Goal: Task Accomplishment & Management: Use online tool/utility

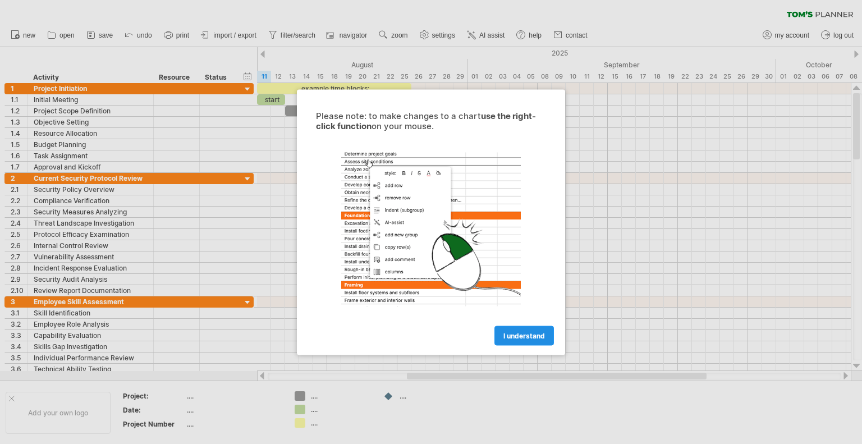
click at [527, 335] on span "I understand" at bounding box center [525, 335] width 42 height 8
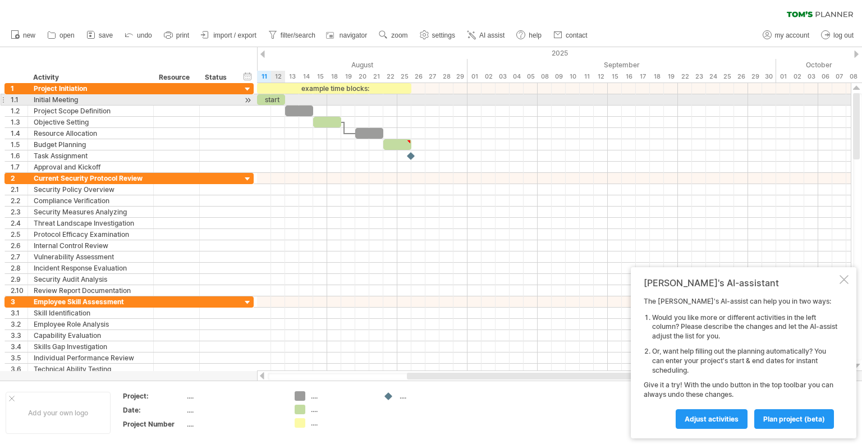
click at [276, 101] on div "start" at bounding box center [271, 99] width 28 height 11
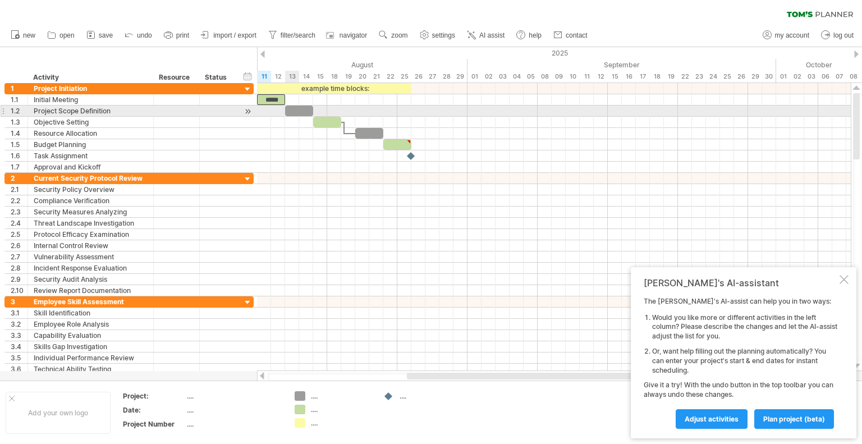
click at [299, 109] on div at bounding box center [299, 111] width 28 height 11
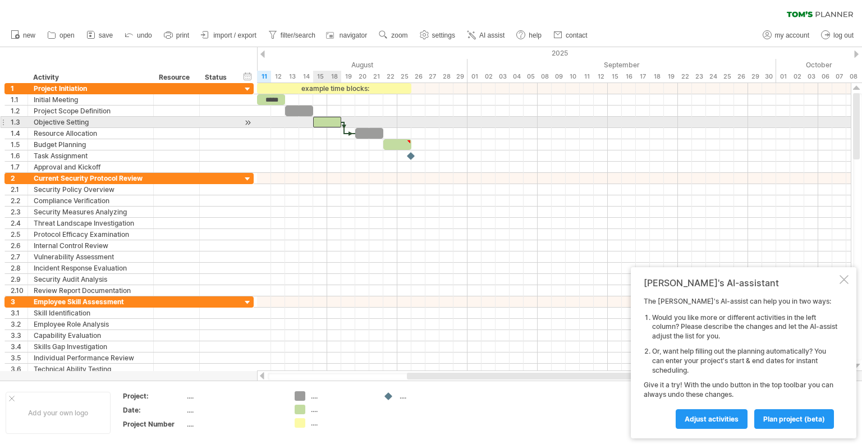
click at [323, 118] on div at bounding box center [327, 122] width 28 height 11
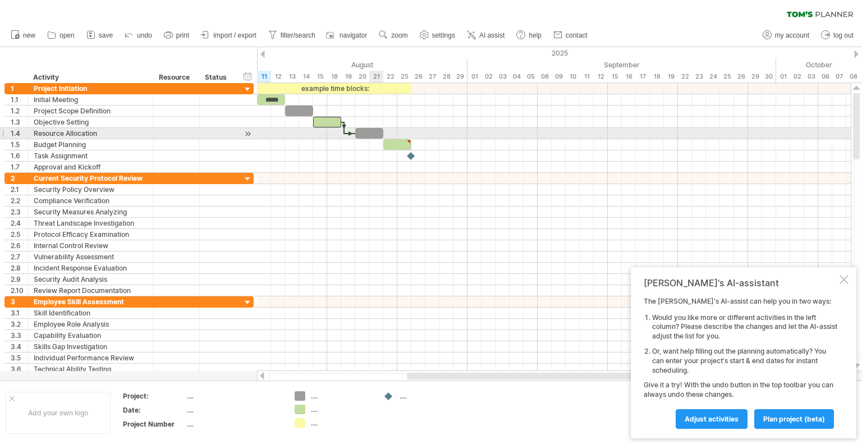
drag, startPoint x: 369, startPoint y: 133, endPoint x: 398, endPoint y: 145, distance: 30.7
click at [369, 134] on div at bounding box center [369, 133] width 28 height 11
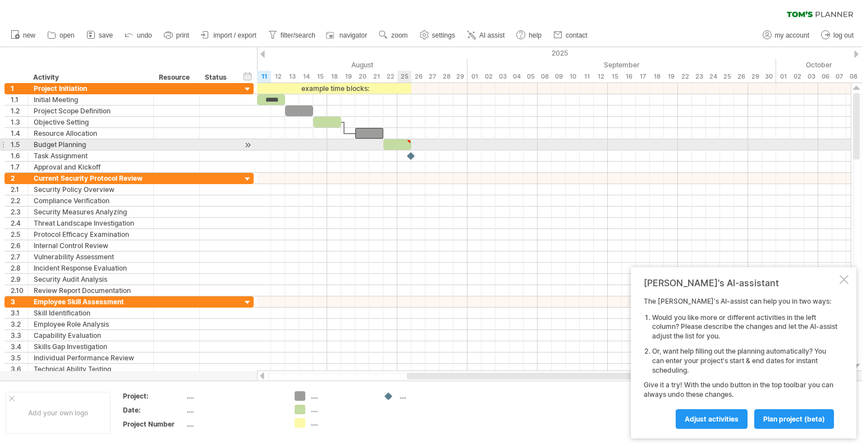
click at [400, 146] on div at bounding box center [398, 144] width 28 height 11
drag, startPoint x: 366, startPoint y: 129, endPoint x: 399, endPoint y: 144, distance: 36.4
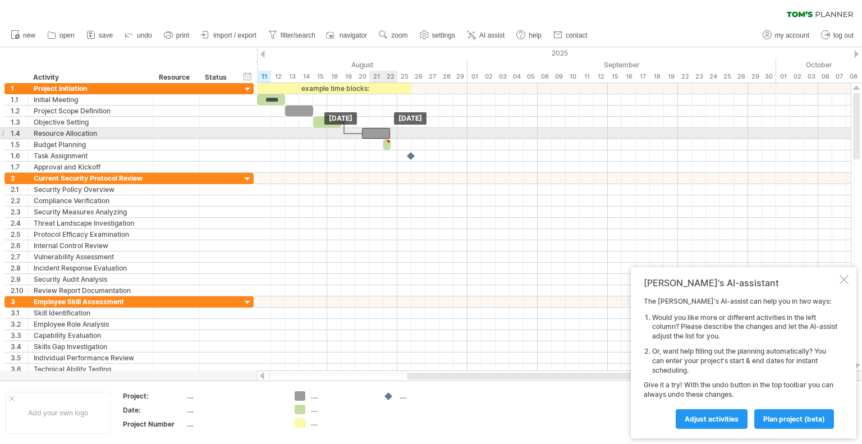
drag, startPoint x: 401, startPoint y: 144, endPoint x: 376, endPoint y: 129, distance: 28.7
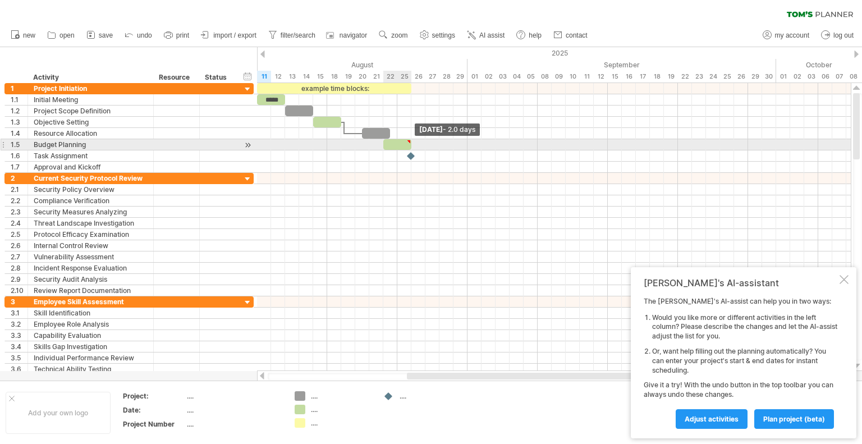
drag, startPoint x: 391, startPoint y: 146, endPoint x: 413, endPoint y: 144, distance: 21.5
click at [413, 144] on span at bounding box center [411, 144] width 4 height 11
drag, startPoint x: 408, startPoint y: 144, endPoint x: 440, endPoint y: 145, distance: 31.5
click at [440, 145] on div at bounding box center [426, 144] width 28 height 11
type textarea "**********"
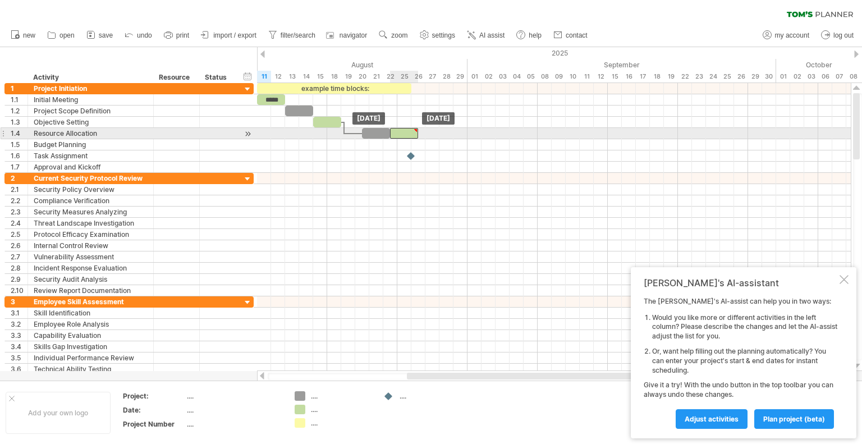
drag, startPoint x: 421, startPoint y: 143, endPoint x: 398, endPoint y: 132, distance: 26.1
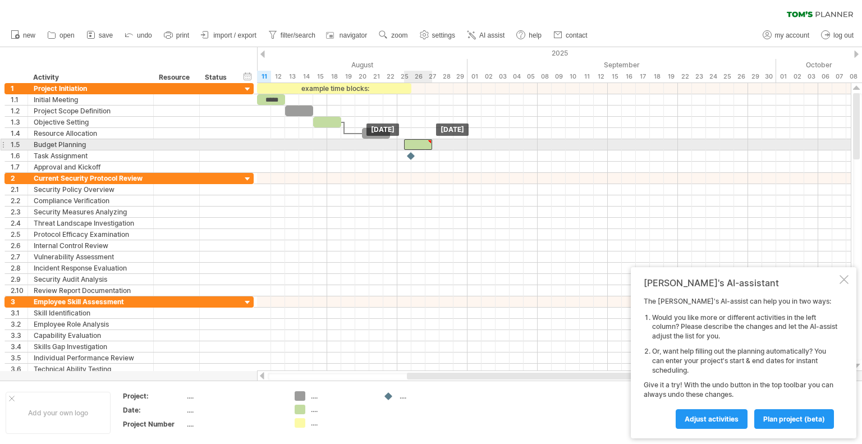
drag, startPoint x: 398, startPoint y: 132, endPoint x: 413, endPoint y: 144, distance: 19.2
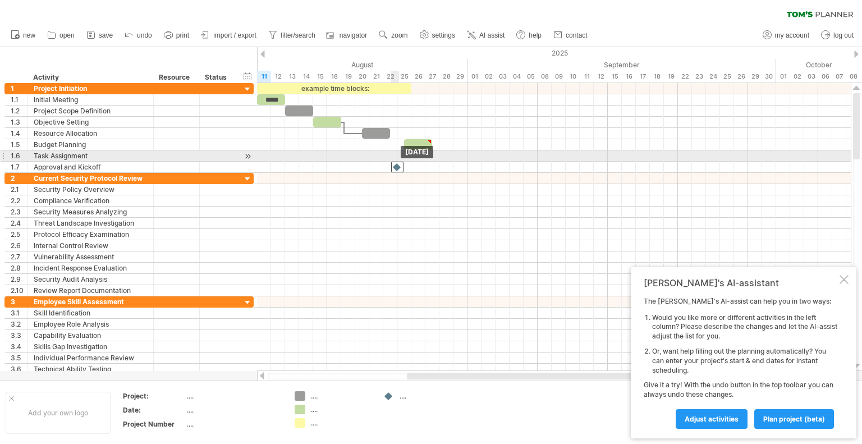
drag, startPoint x: 410, startPoint y: 150, endPoint x: 394, endPoint y: 163, distance: 20.8
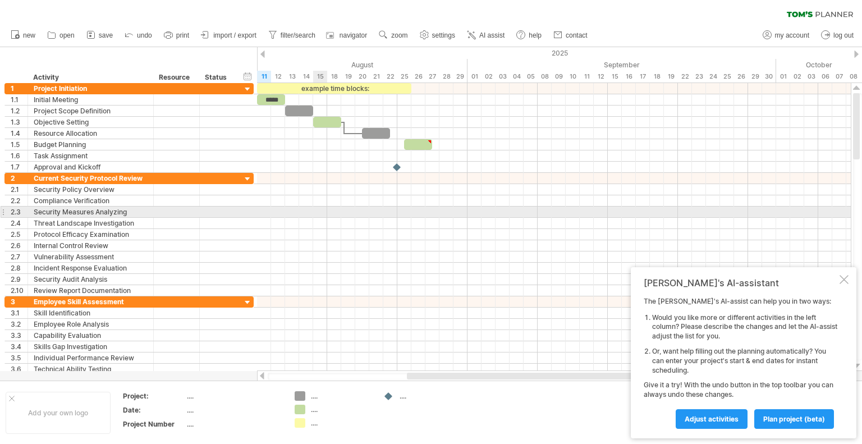
click at [407, 226] on div at bounding box center [554, 223] width 594 height 11
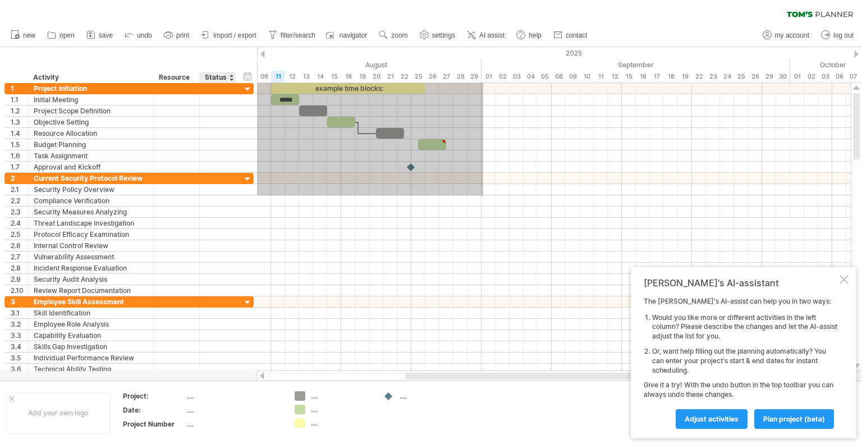
drag, startPoint x: 472, startPoint y: 191, endPoint x: 229, endPoint y: 63, distance: 274.0
click at [229, 63] on div "Trying to reach [DOMAIN_NAME] Connected again... 0% clear filter new 1" at bounding box center [431, 222] width 862 height 444
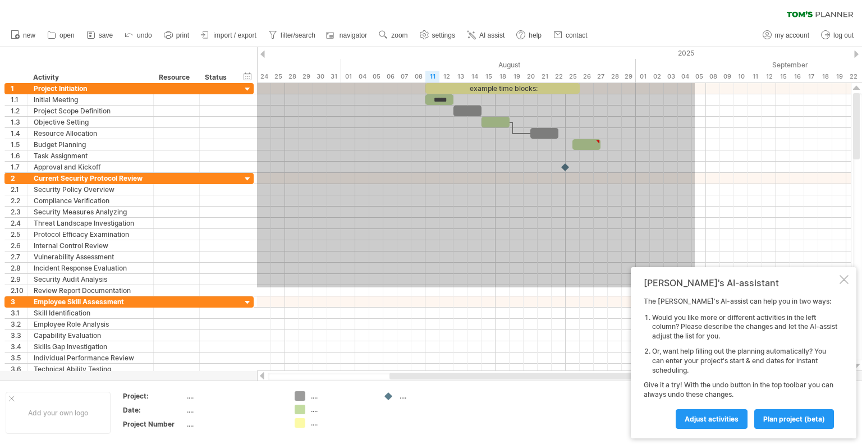
drag, startPoint x: 554, startPoint y: 276, endPoint x: 149, endPoint y: -30, distance: 508.3
click at [149, 0] on html "progress(100%) Trying to reach [DOMAIN_NAME] Connected again... 0% clear filter…" at bounding box center [431, 223] width 862 height 446
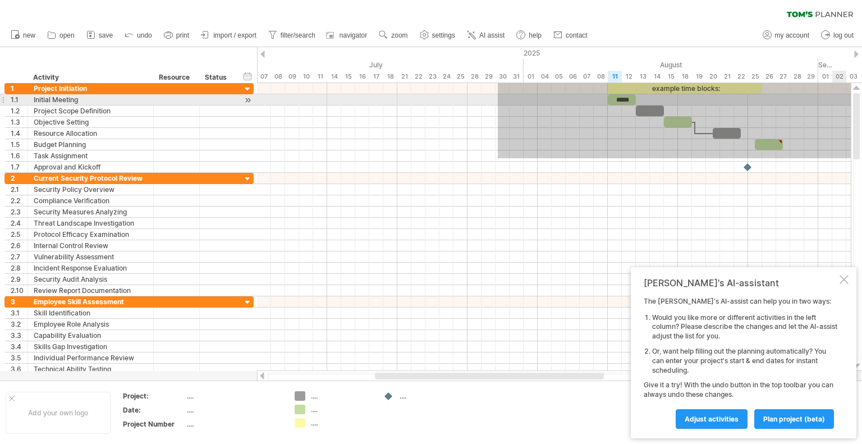
drag, startPoint x: 528, startPoint y: 159, endPoint x: 892, endPoint y: 74, distance: 373.9
click at [862, 74] on html "progress(100%) Trying to reach [DOMAIN_NAME] Connected again... 0% clear filter…" at bounding box center [431, 223] width 862 height 446
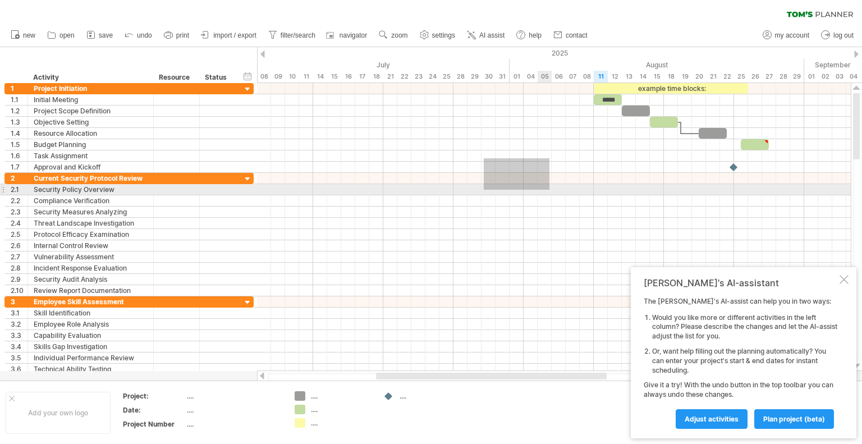
click at [546, 192] on div at bounding box center [554, 189] width 594 height 11
